Goal: Information Seeking & Learning: Check status

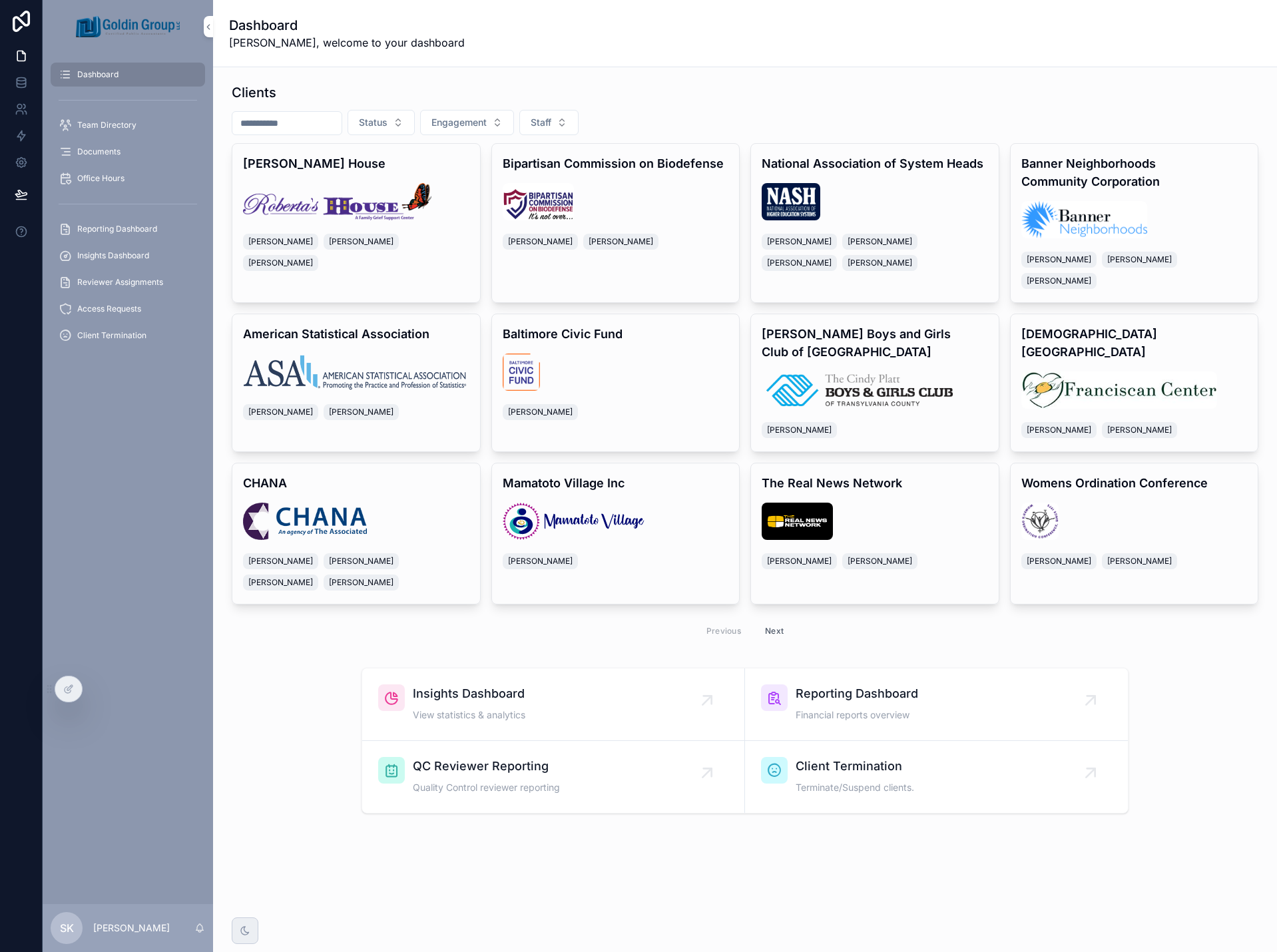
click at [128, 226] on span "Reporting Dashboard" at bounding box center [116, 228] width 80 height 11
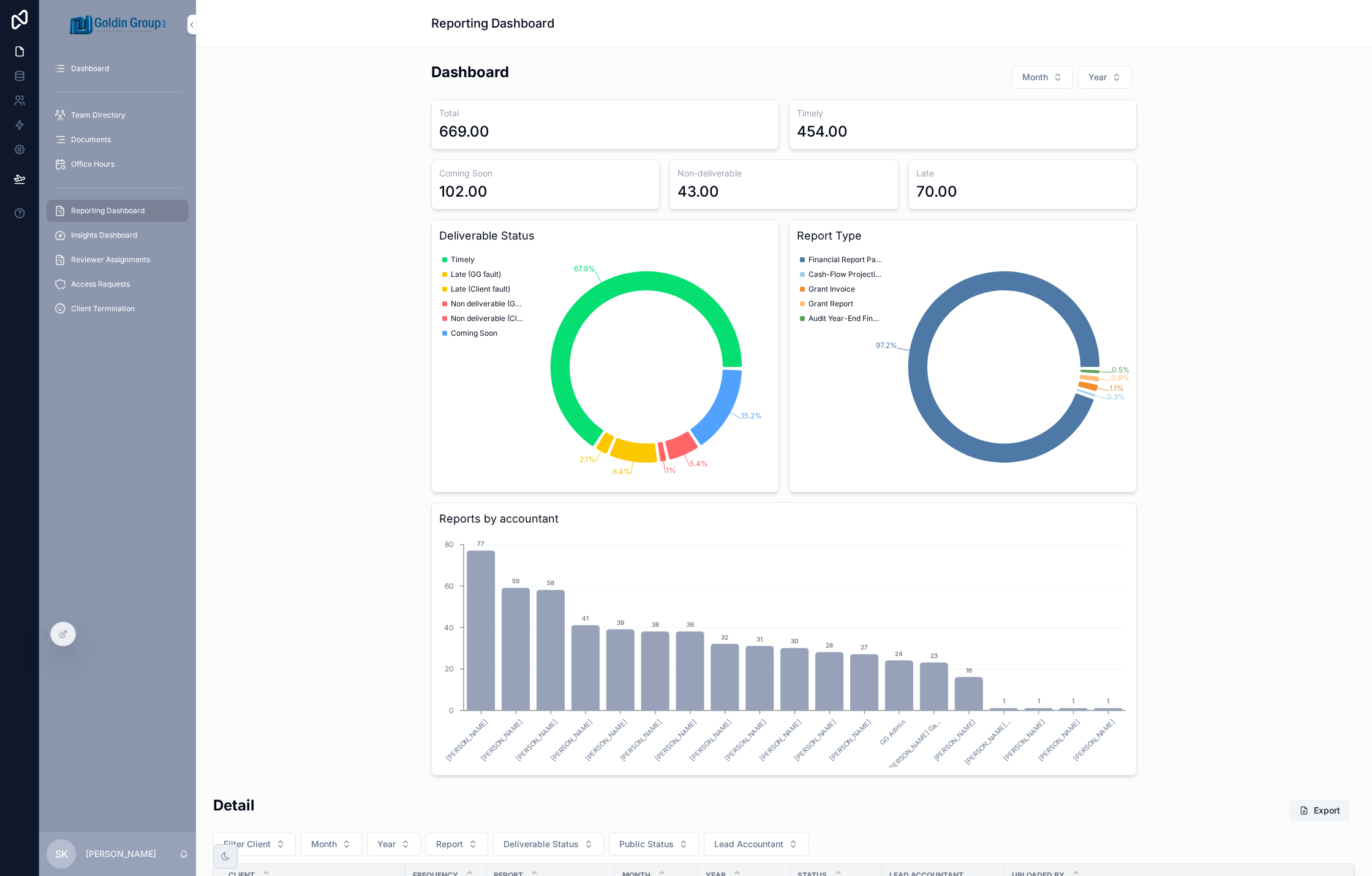
click at [1036, 78] on span "Month" at bounding box center [1035, 77] width 26 height 12
click at [1003, 269] on div "August" at bounding box center [1038, 263] width 170 height 20
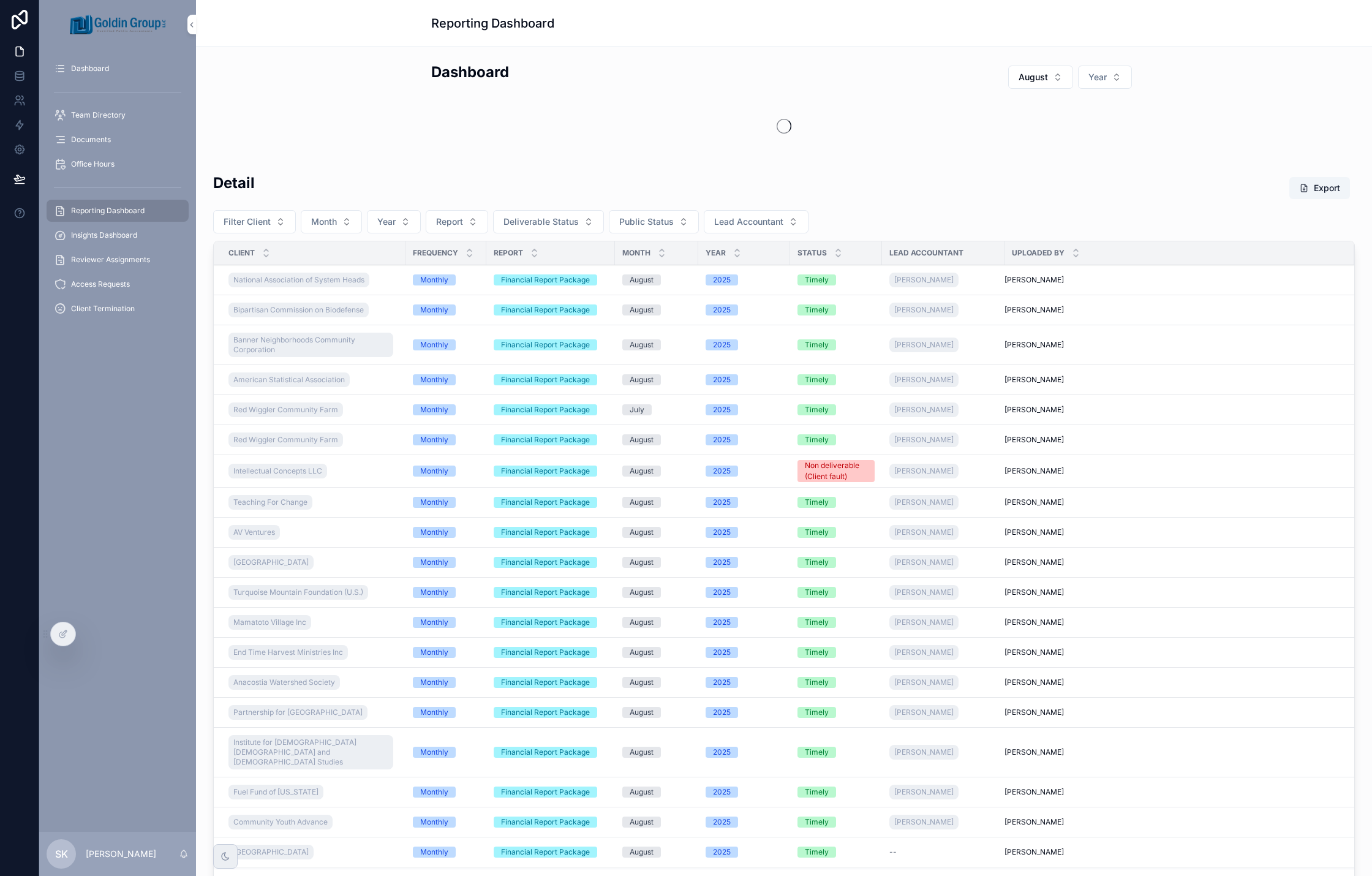
click at [1108, 81] on button "Year" at bounding box center [1105, 77] width 54 height 24
click at [1102, 148] on div "2025" at bounding box center [1100, 146] width 170 height 20
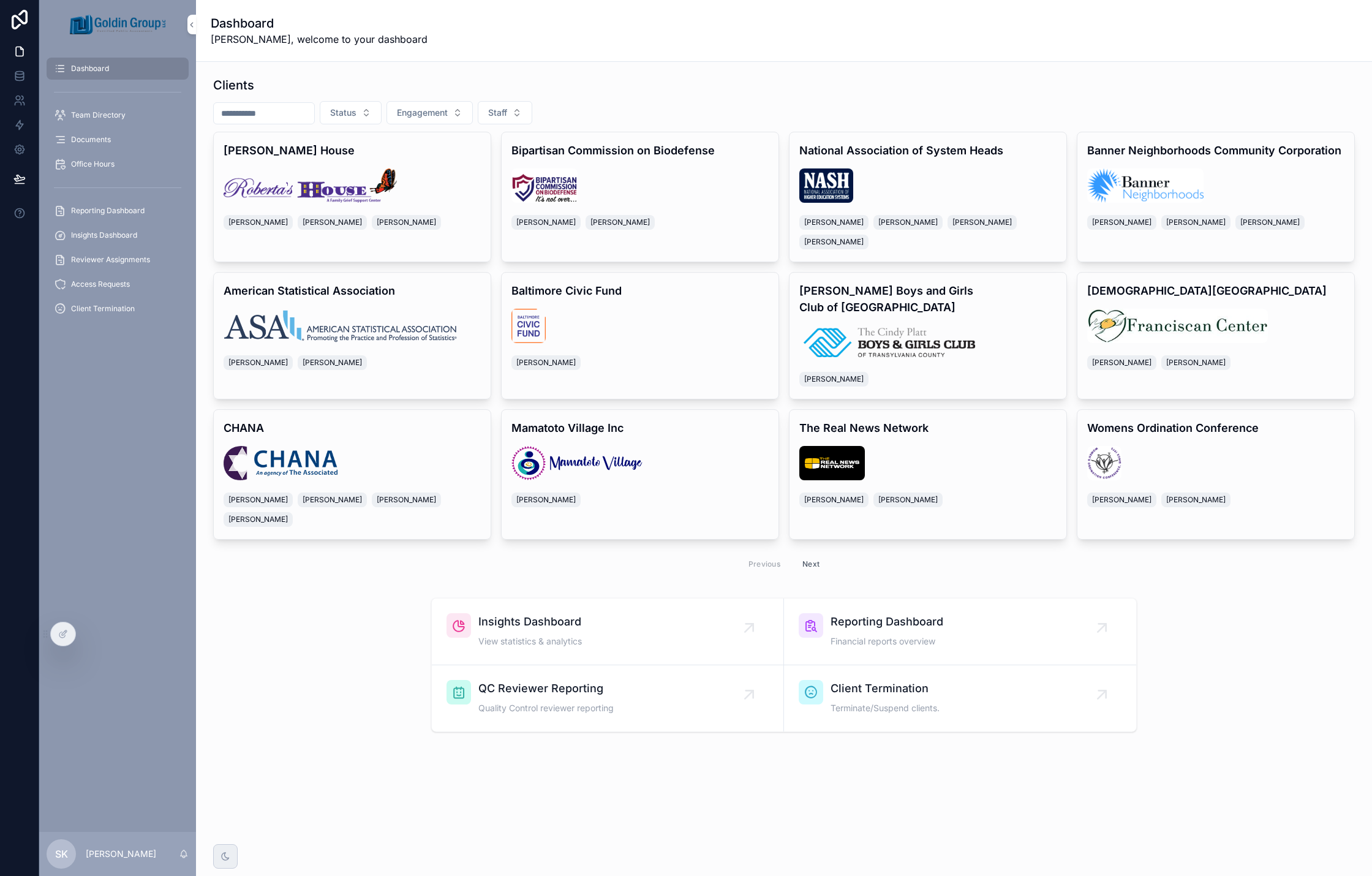
click at [252, 117] on input "scrollable content" at bounding box center [263, 113] width 100 height 17
type input "*****"
